Goal: Check status: Check status

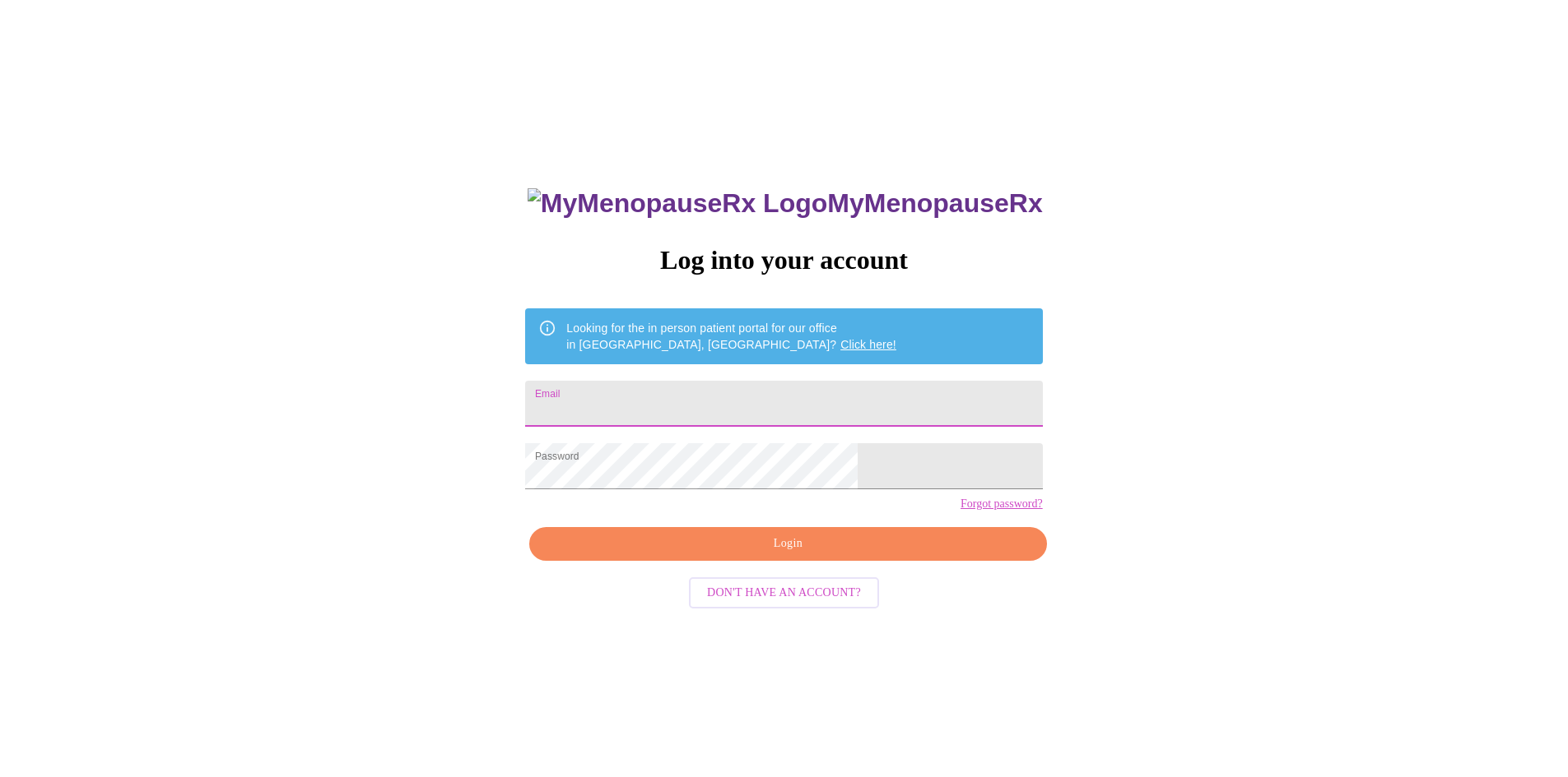
click at [663, 401] on input "Email" at bounding box center [783, 403] width 517 height 46
type input "nikkibopp1821@gmail.com"
click at [758, 554] on span "Login" at bounding box center [787, 544] width 479 height 20
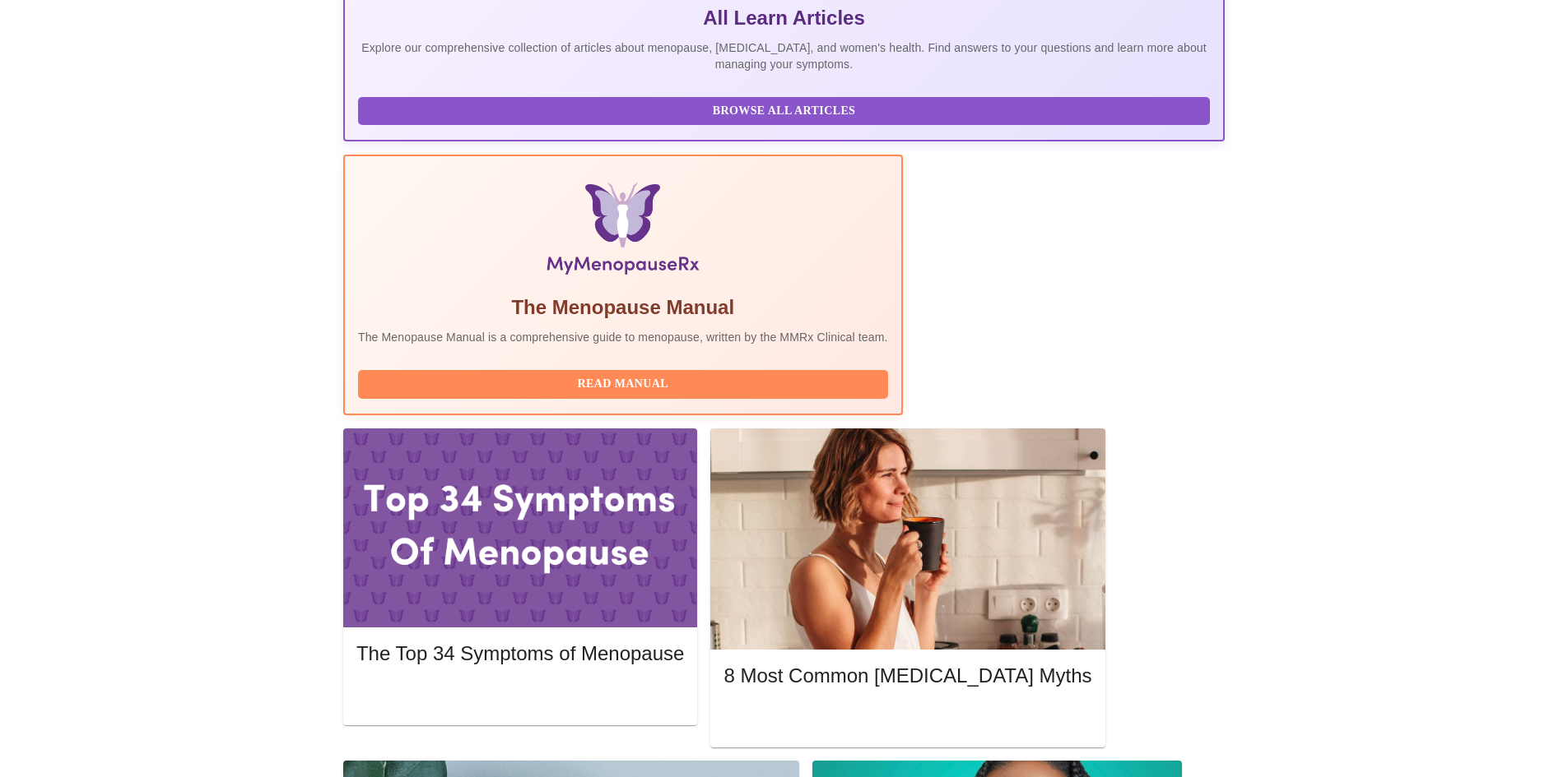
scroll to position [412, 0]
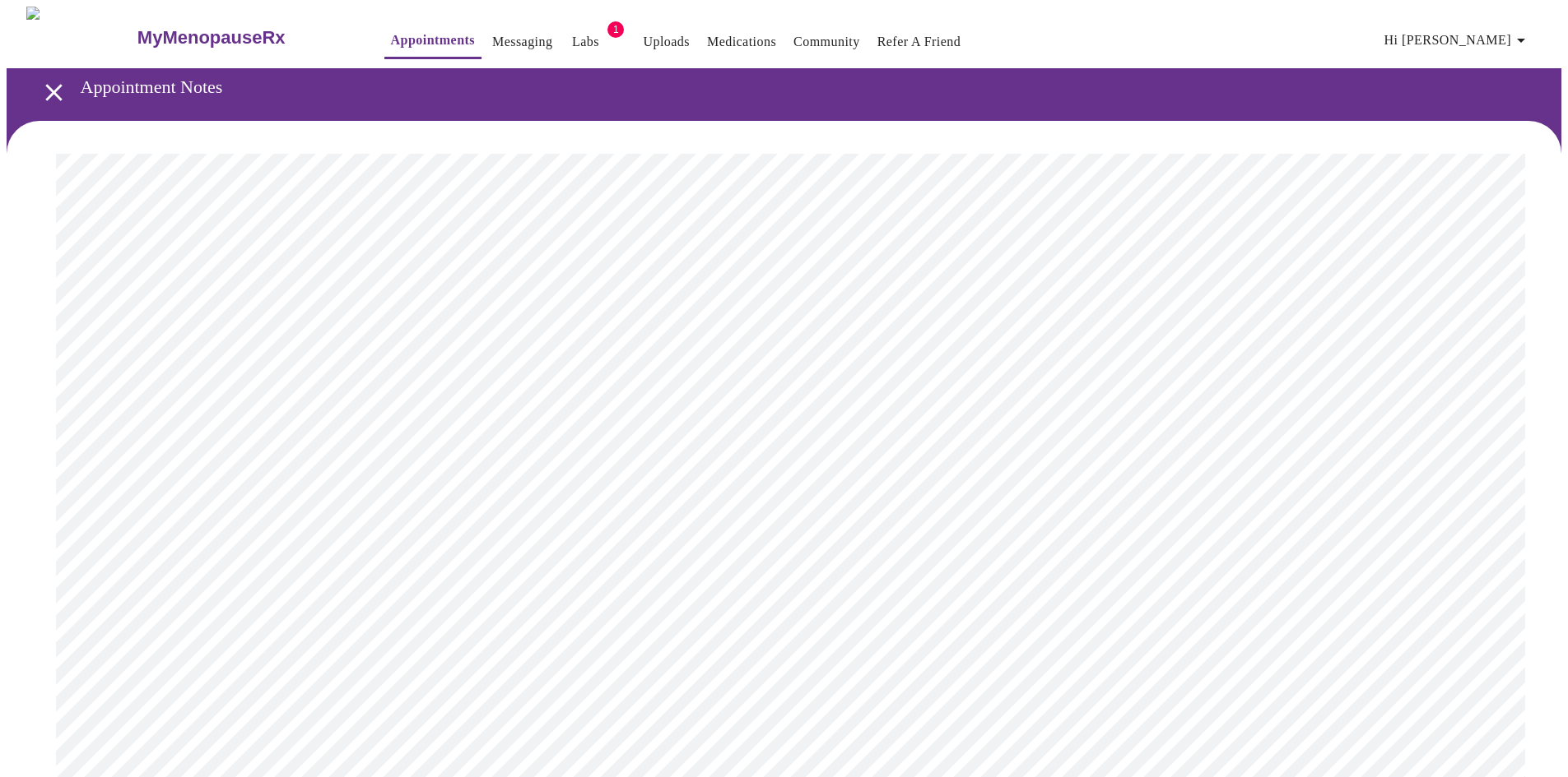
click at [572, 36] on link "Labs" at bounding box center [586, 41] width 27 height 23
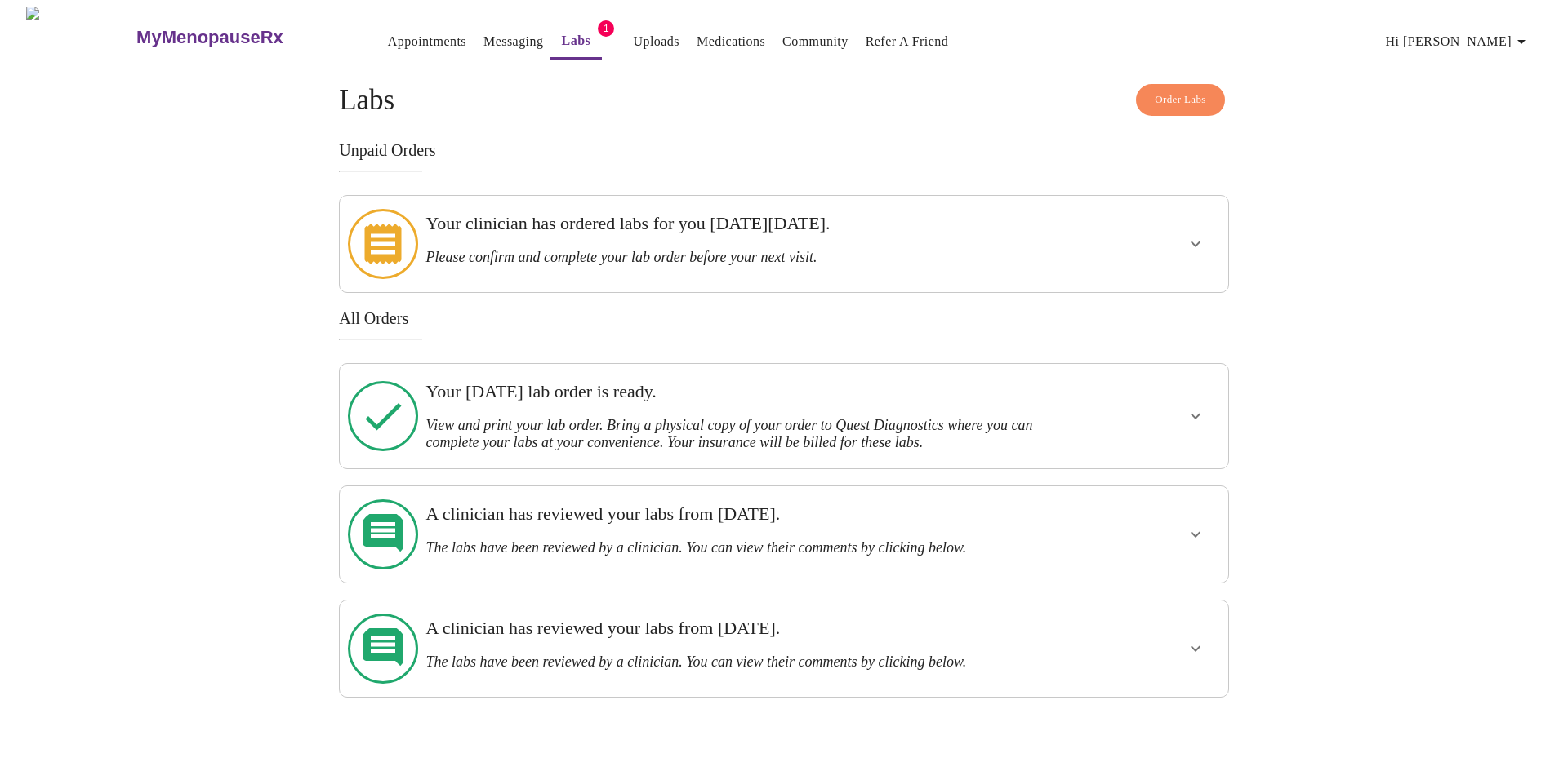
click at [1195, 242] on icon "show more" at bounding box center [1196, 244] width 10 height 6
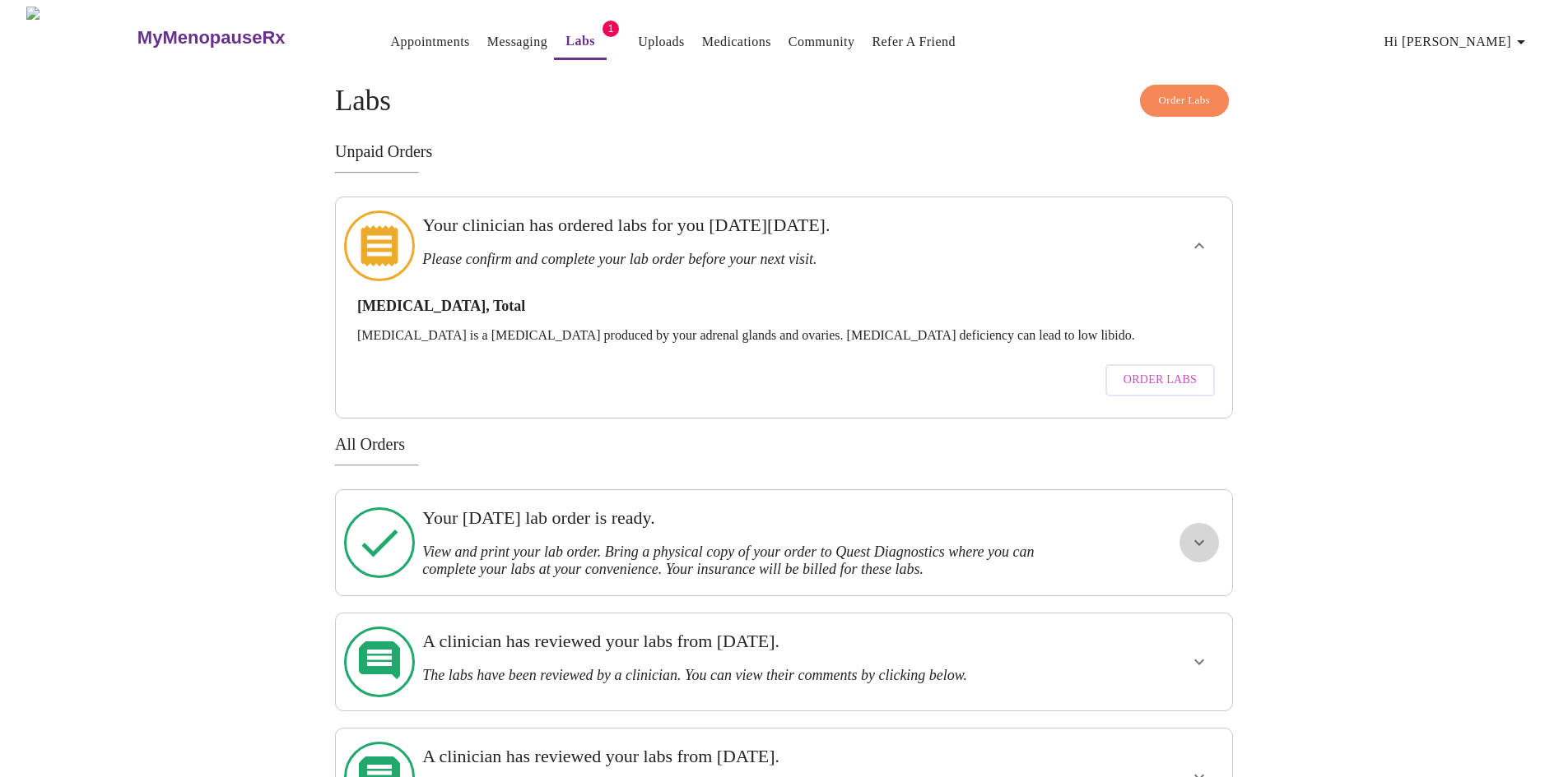
click at [1194, 533] on icon "show more" at bounding box center [1199, 543] width 20 height 20
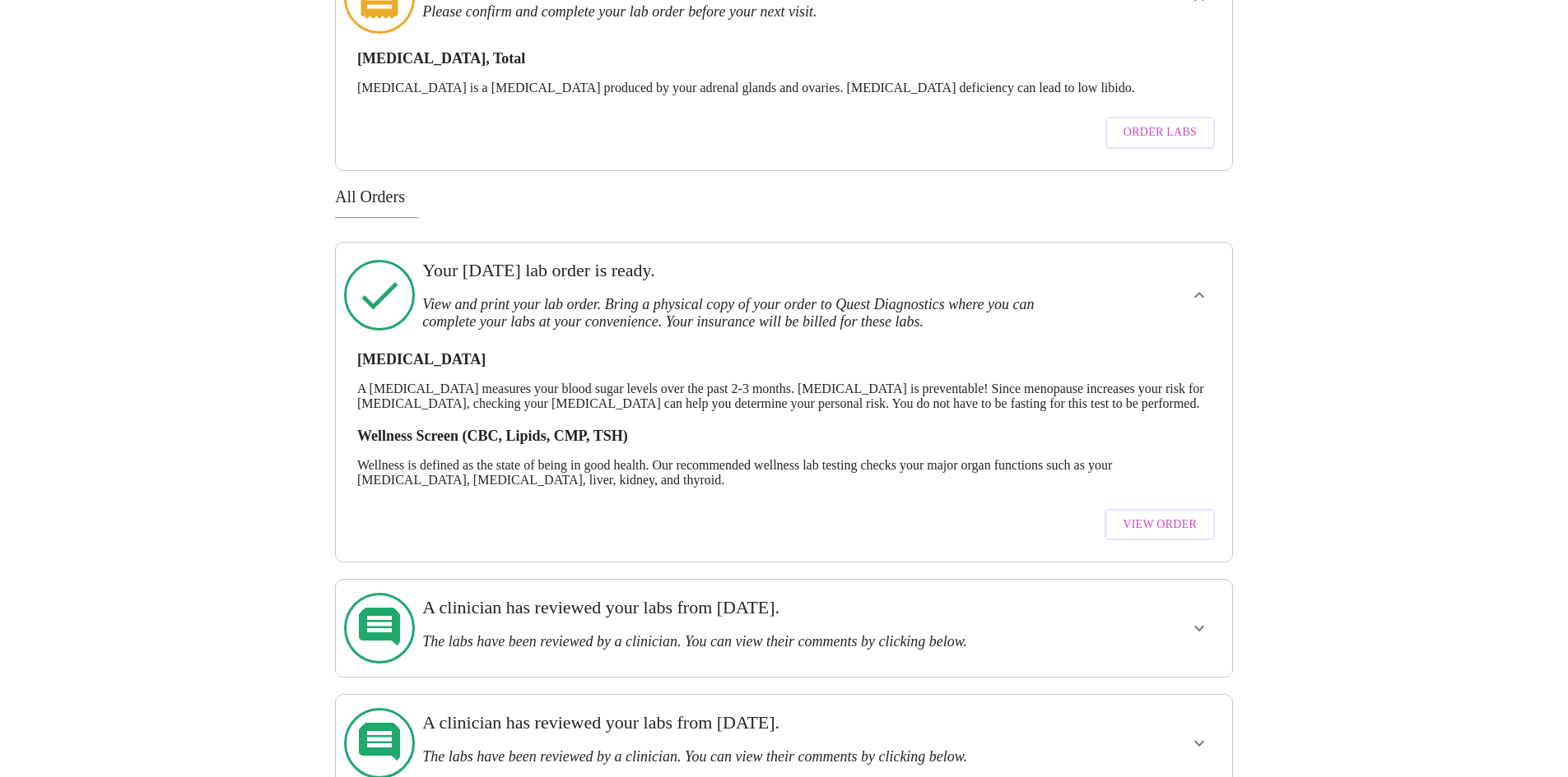
scroll to position [255, 0]
